Goal: Find specific page/section: Find specific page/section

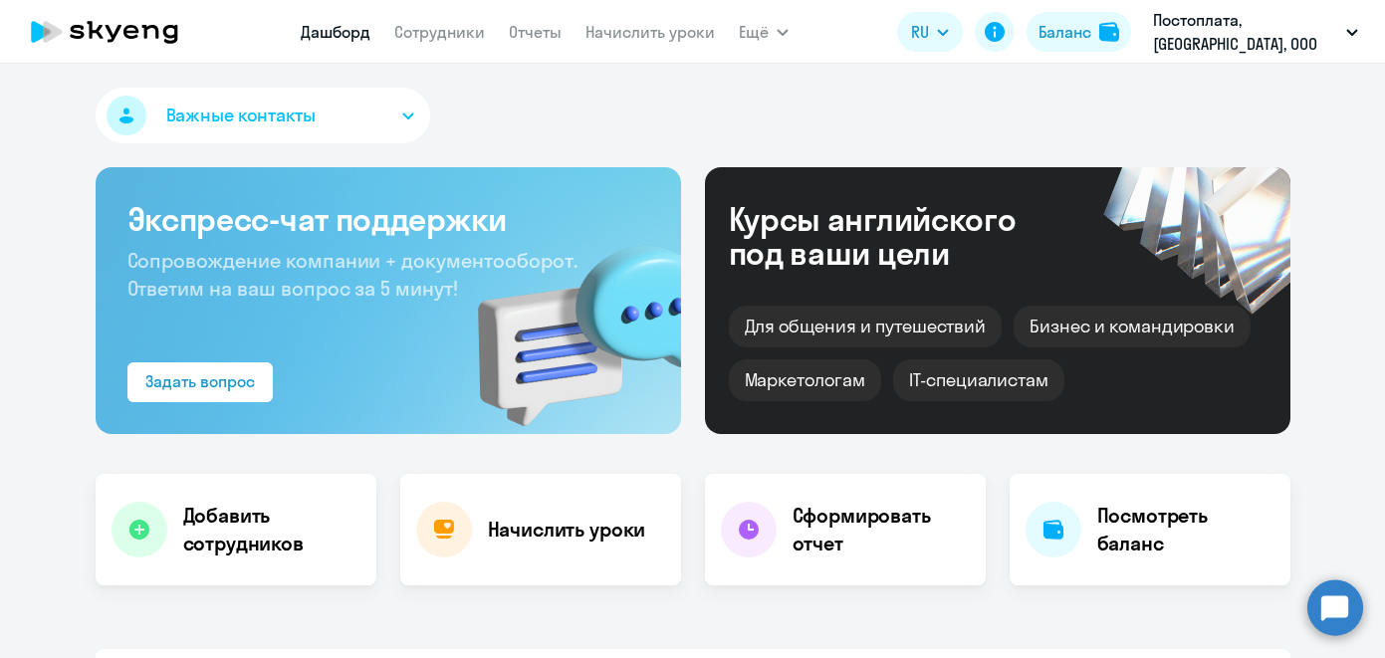
select select "30"
click at [455, 33] on link "Сотрудники" at bounding box center [439, 32] width 91 height 20
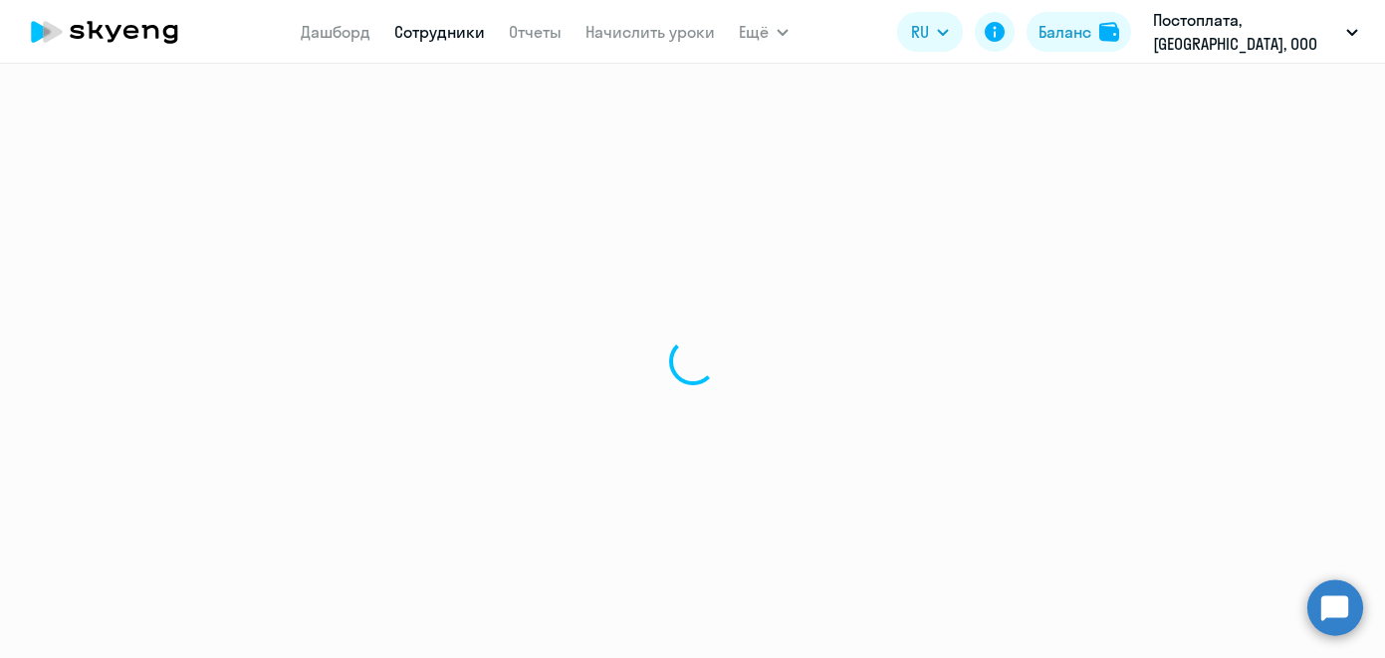
select select "30"
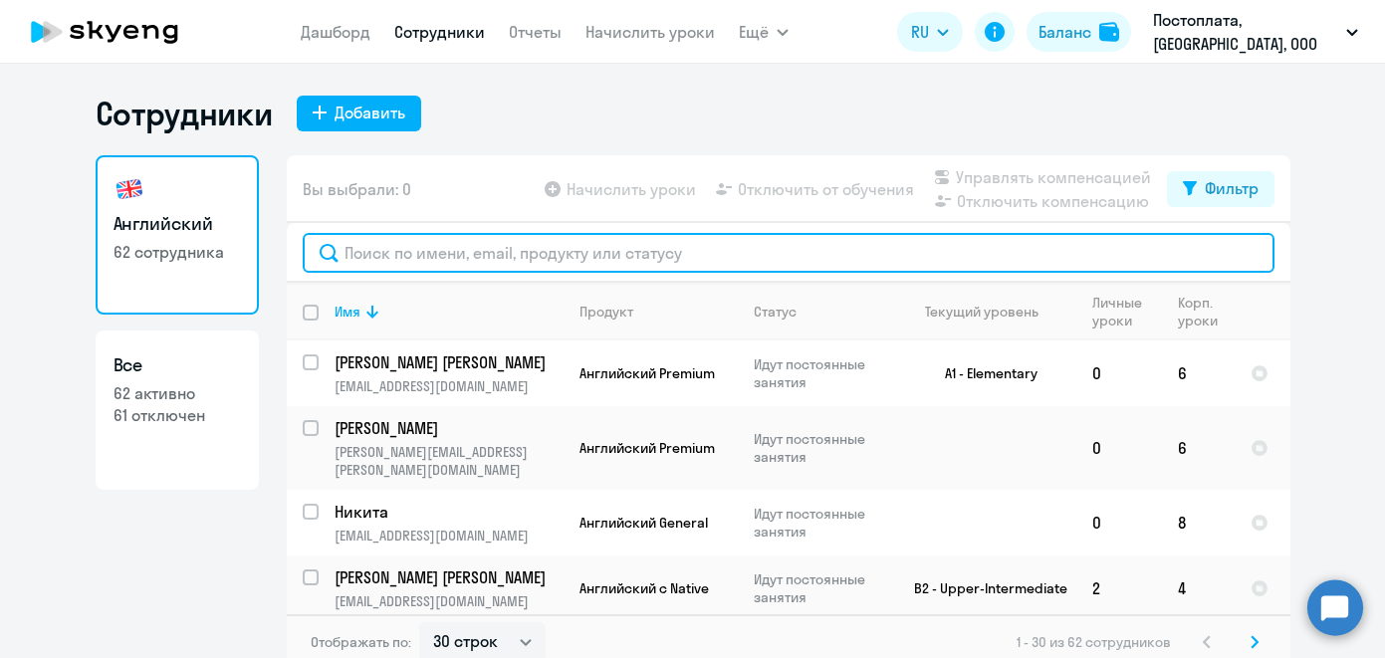
click at [482, 258] on input "text" at bounding box center [789, 253] width 972 height 40
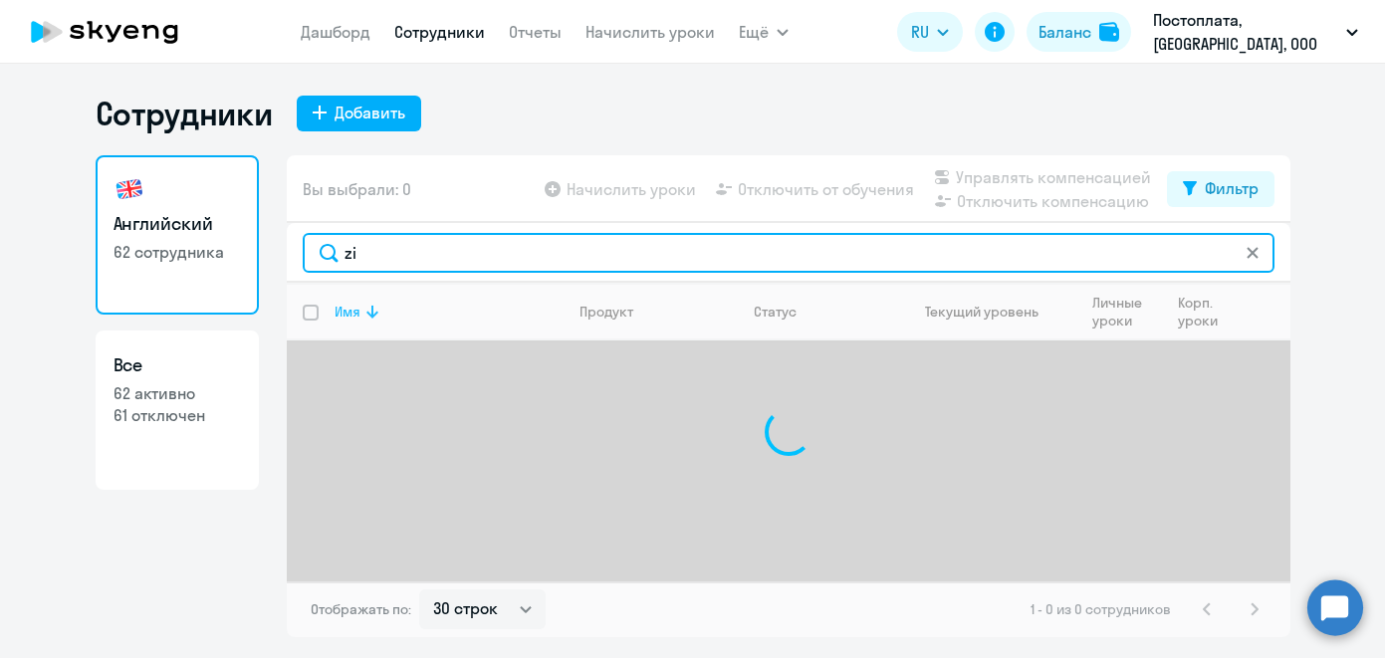
type input "z"
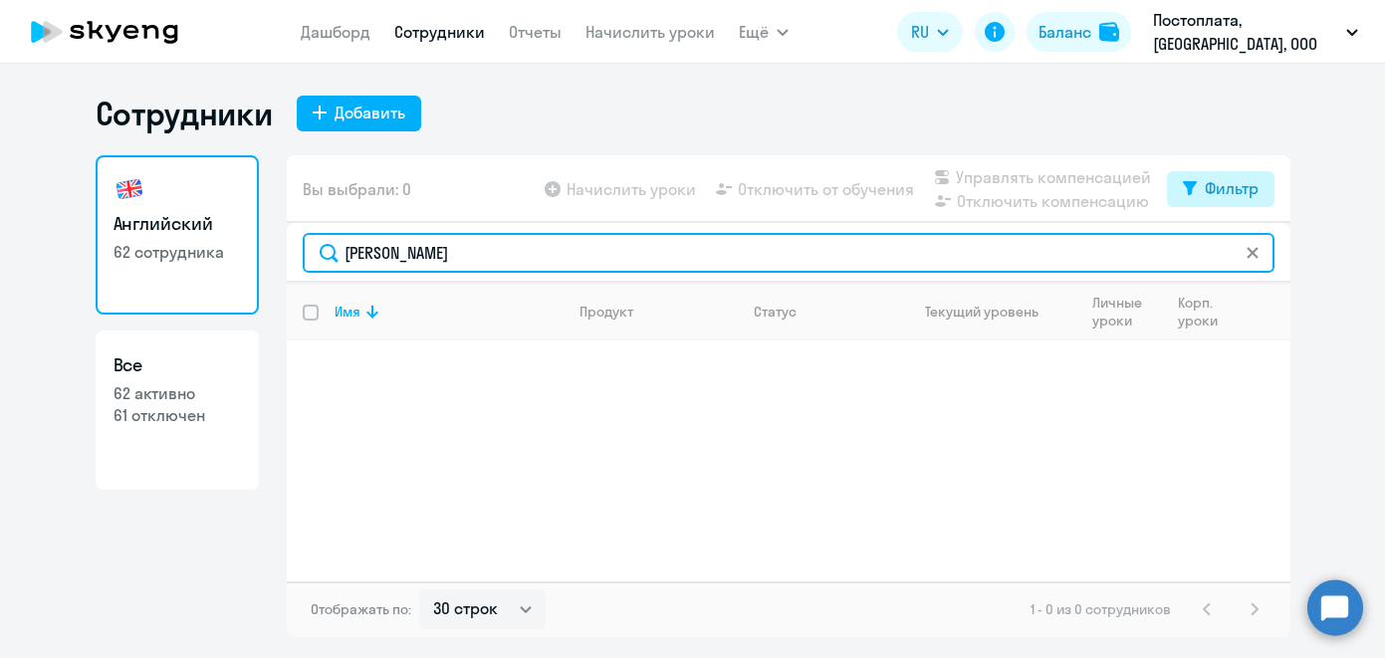
type input "[PERSON_NAME]"
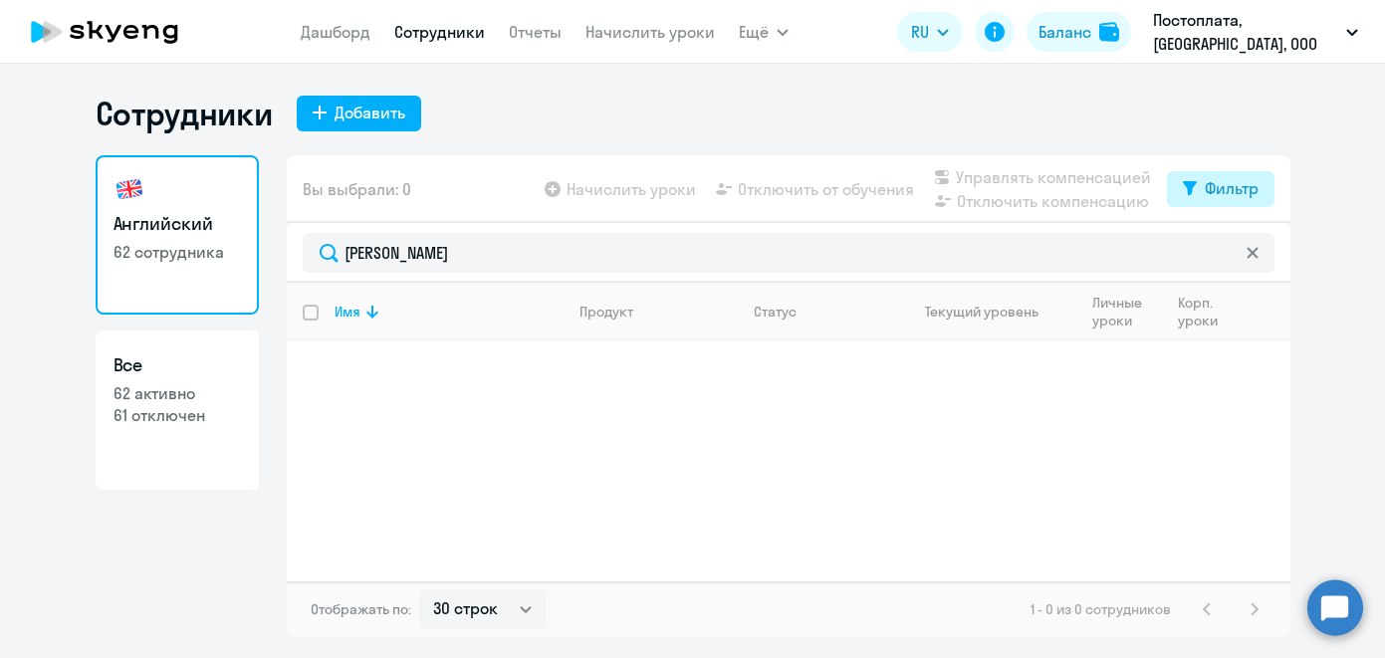
click at [1209, 204] on button "Фильтр" at bounding box center [1221, 189] width 108 height 36
click at [1240, 244] on span at bounding box center [1242, 254] width 34 height 20
click at [1225, 253] on input "checkbox" at bounding box center [1224, 253] width 1 height 1
checkbox input "true"
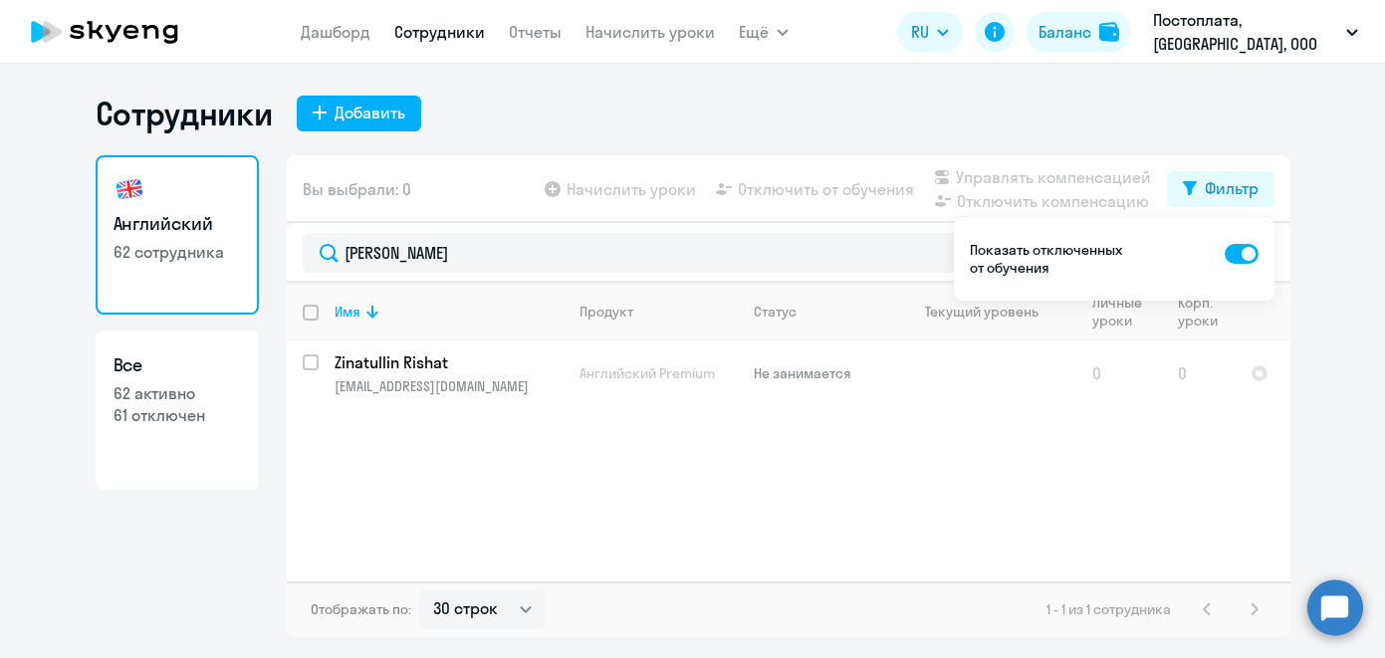
click at [1308, 265] on ng-component "Сотрудники Добавить Английский 62 сотрудника Все 62 активно 61 отключен Вы выбр…" at bounding box center [692, 366] width 1385 height 544
click at [583, 517] on div "Имя Продукт Статус Текущий уровень Личные уроки Корп. уроки Zinatullin Rishat […" at bounding box center [789, 432] width 1004 height 299
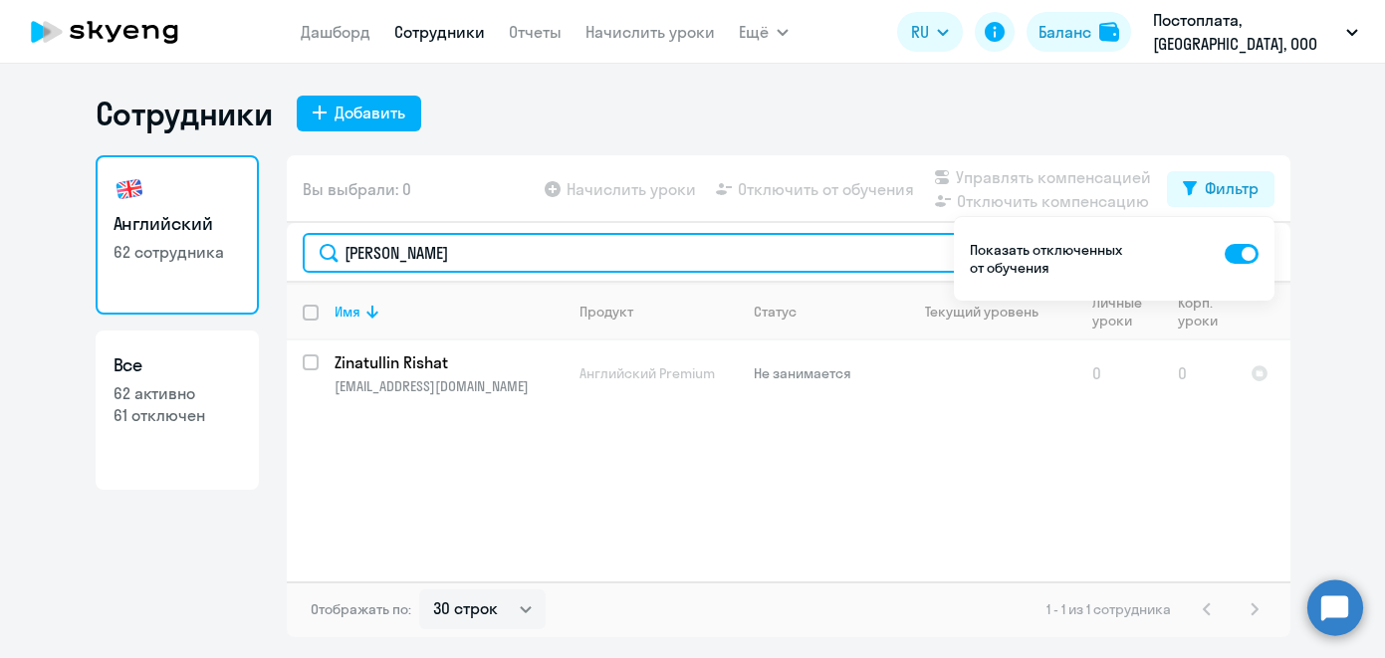
drag, startPoint x: 431, startPoint y: 260, endPoint x: 306, endPoint y: 260, distance: 125.5
click at [306, 260] on input "[PERSON_NAME]" at bounding box center [789, 253] width 972 height 40
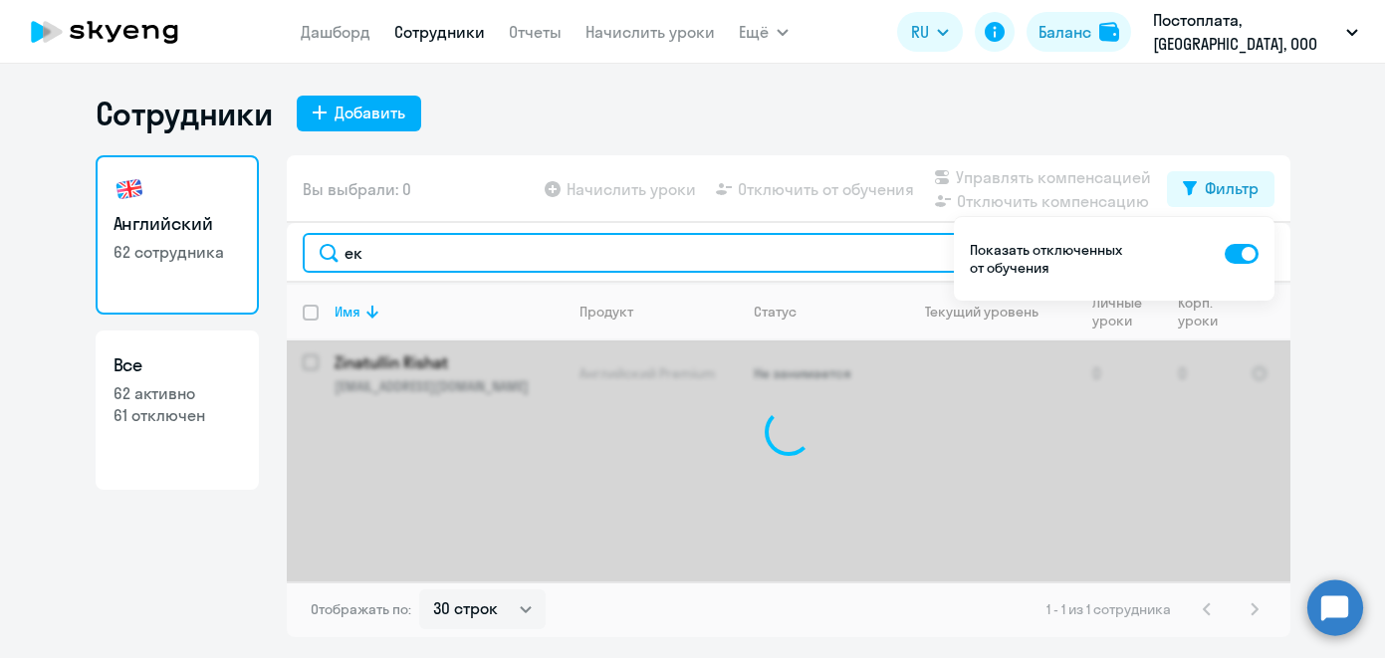
type input "е"
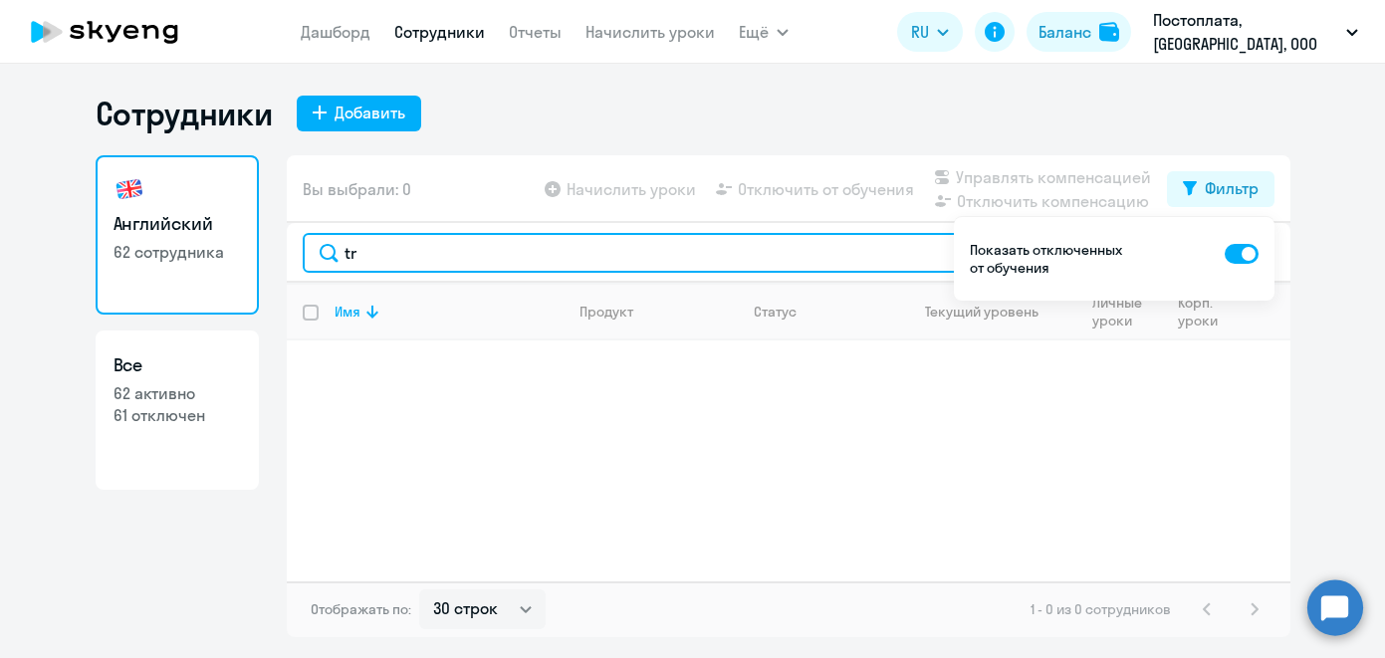
type input "t"
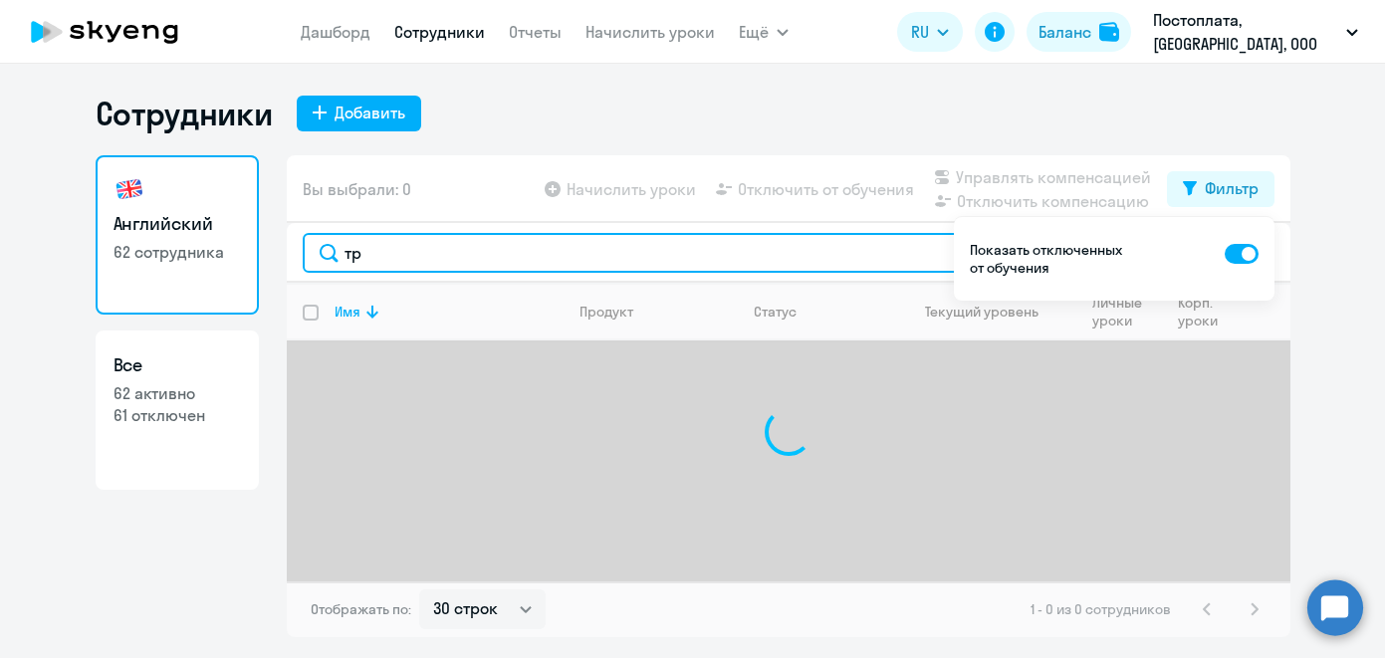
type input "т"
type input "vladi"
